Goal: Download file/media

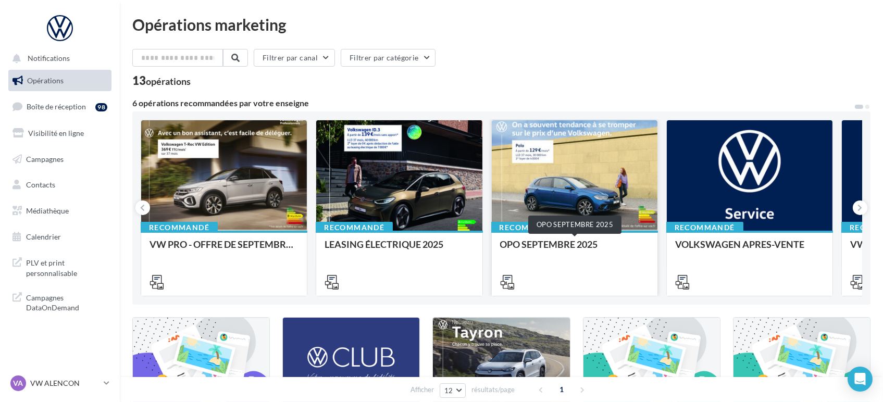
click at [566, 254] on div "OPO SEPTEMBRE 2025" at bounding box center [574, 249] width 149 height 21
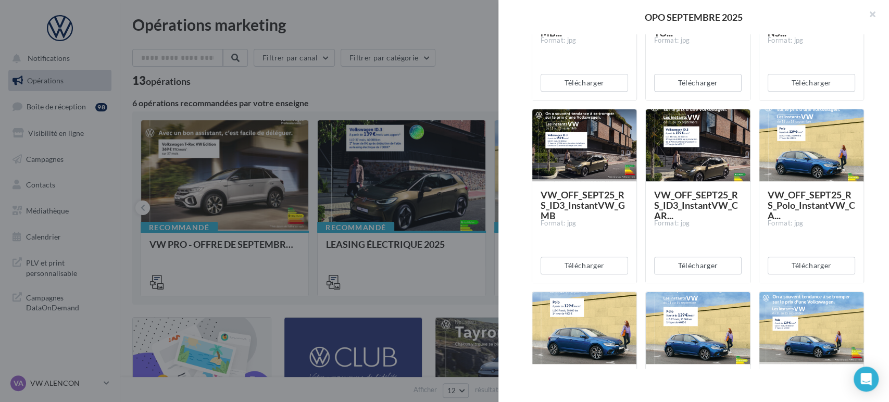
scroll to position [289, 0]
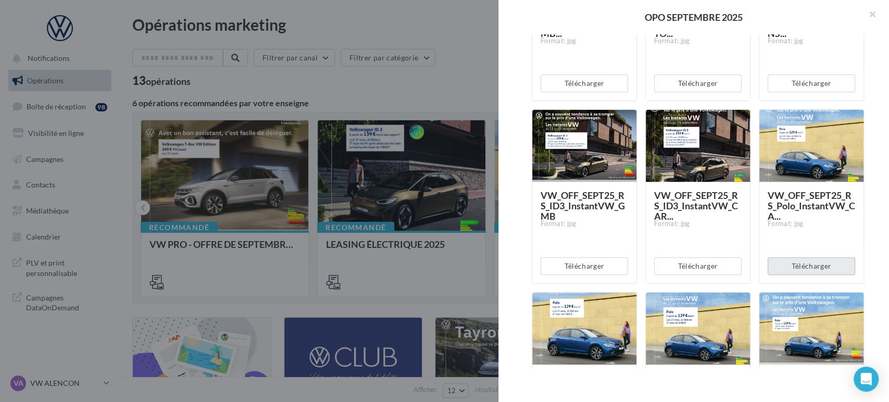
click at [788, 266] on button "Télécharger" at bounding box center [811, 266] width 87 height 18
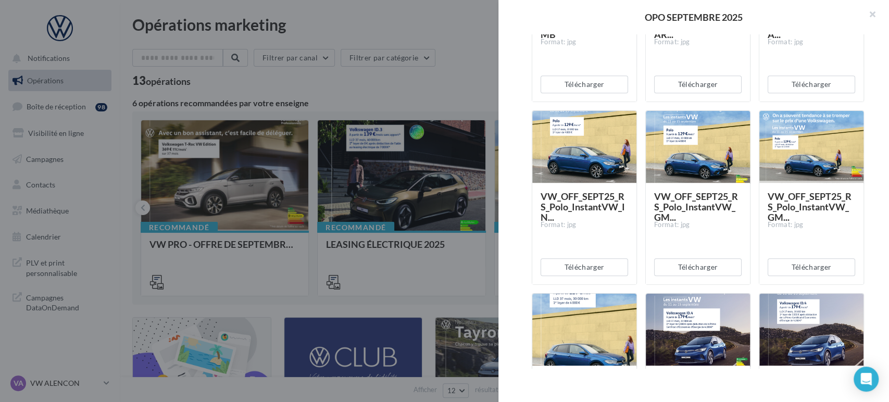
click at [774, 15] on div "OPO SEPTEMBRE 2025" at bounding box center [693, 16] width 357 height 9
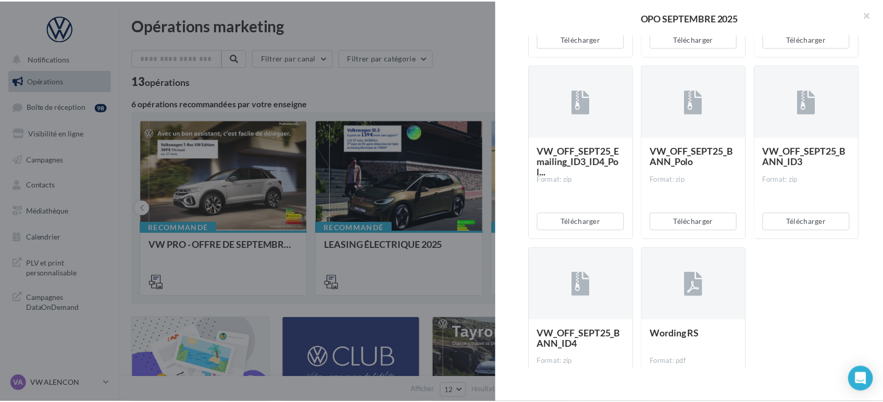
scroll to position [2231, 0]
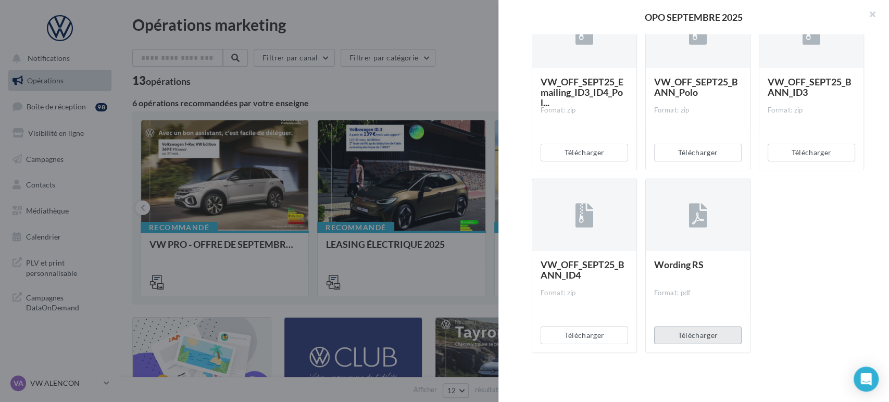
click at [684, 336] on button "Télécharger" at bounding box center [697, 336] width 87 height 18
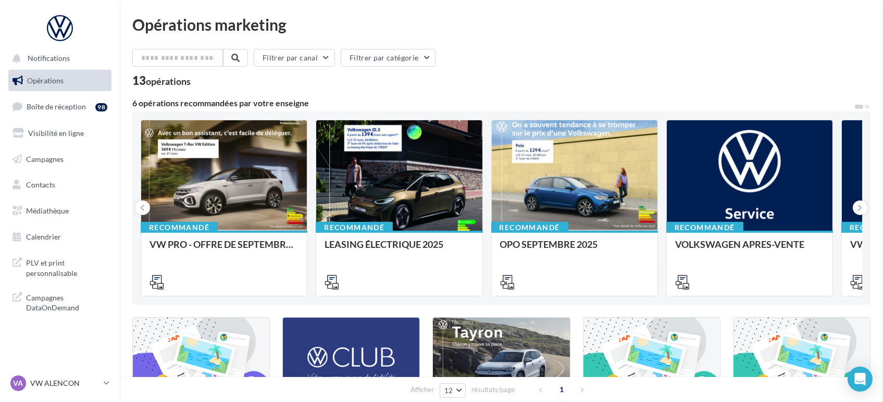
click at [62, 373] on nav "Notifications Opérations Boîte de réception 98 Visibilité en ligne Campagnes Co…" at bounding box center [60, 201] width 120 height 402
click at [63, 383] on p "VW ALENCON" at bounding box center [64, 383] width 69 height 10
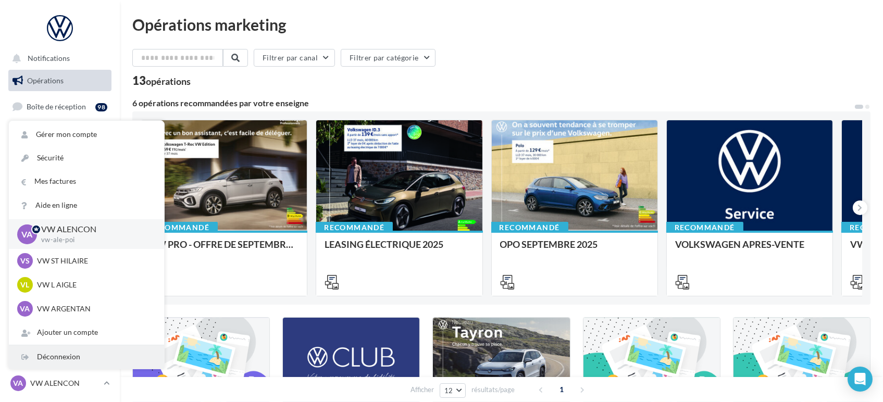
click at [62, 365] on div "Déconnexion" at bounding box center [86, 356] width 155 height 23
